Goal: Task Accomplishment & Management: Use online tool/utility

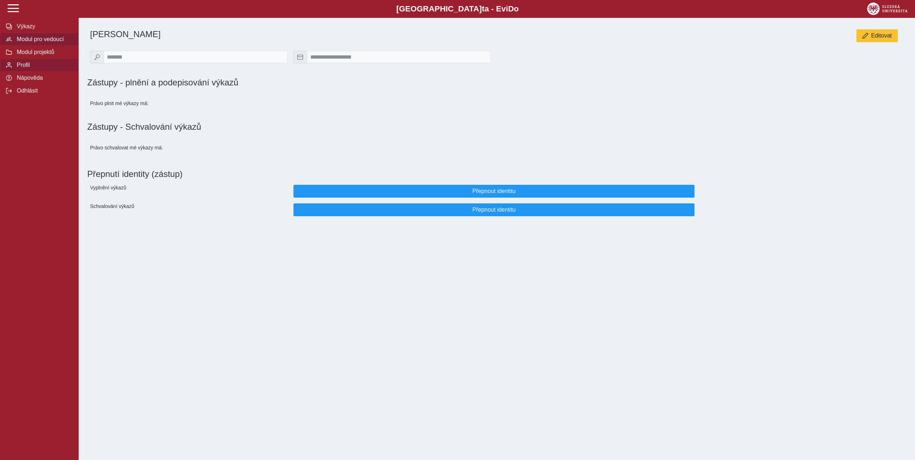
click at [37, 43] on span "Modul pro vedoucí" at bounding box center [44, 39] width 58 height 6
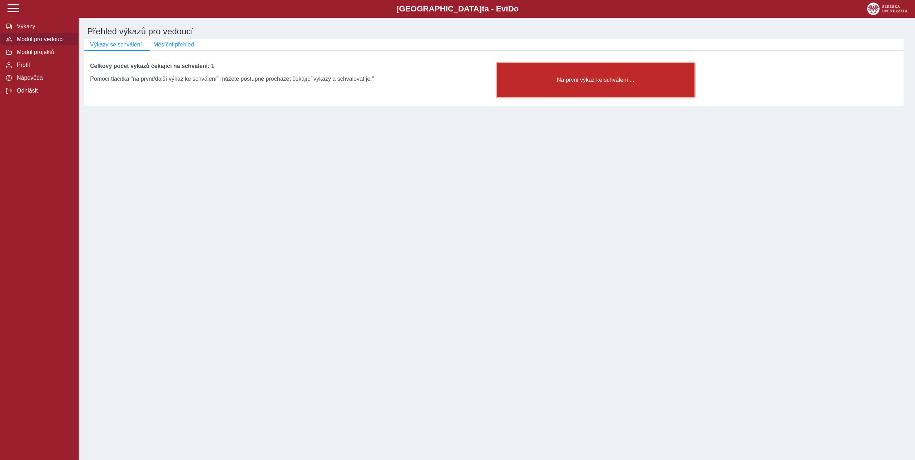
click at [601, 82] on span "Na první výkaz ke schválení ..." at bounding box center [596, 80] width 186 height 6
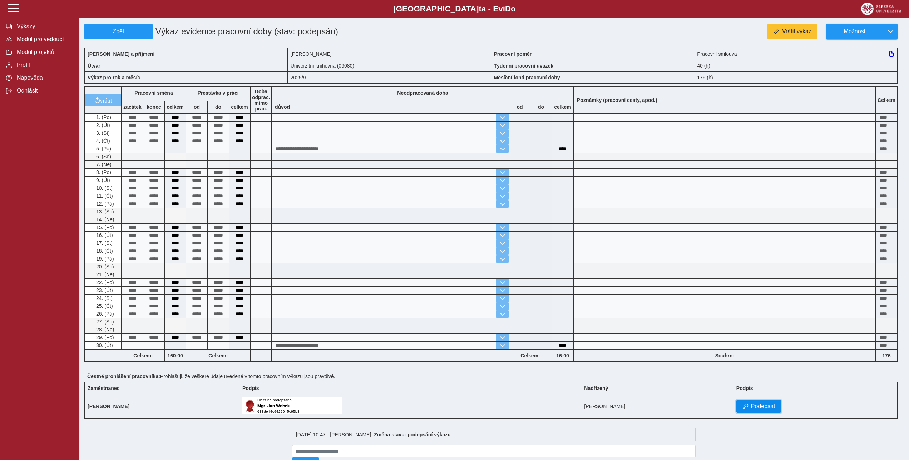
click at [762, 408] on span "Podepsat" at bounding box center [763, 406] width 24 height 6
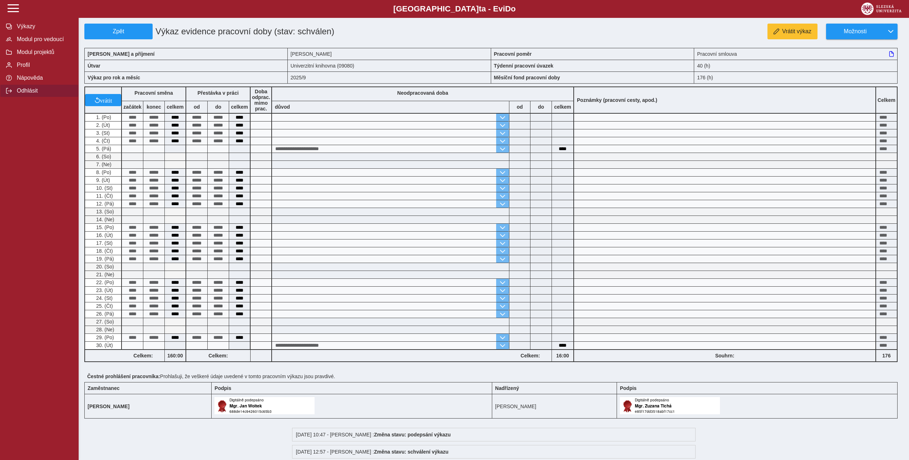
click at [26, 94] on span "Odhlásit" at bounding box center [44, 91] width 58 height 6
